Goal: Task Accomplishment & Management: Manage account settings

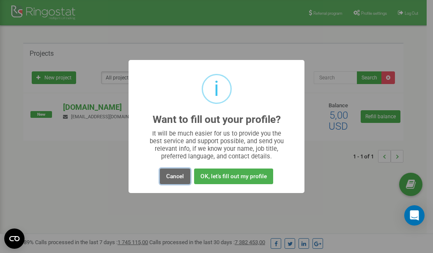
click at [174, 176] on button "Cancel" at bounding box center [175, 177] width 30 height 16
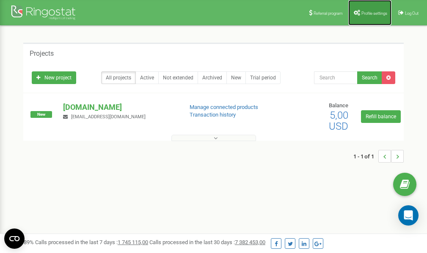
click at [370, 16] on link "Profile settings" at bounding box center [369, 12] width 43 height 25
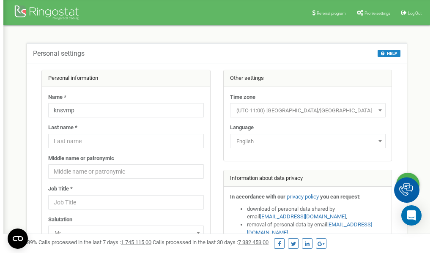
scroll to position [42, 0]
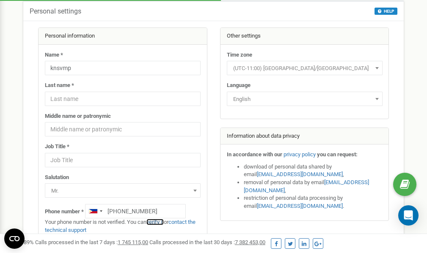
click at [158, 222] on link "verify it" at bounding box center [154, 222] width 17 height 6
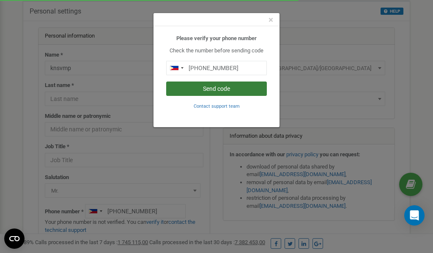
click at [220, 90] on button "Send code" at bounding box center [216, 89] width 101 height 14
